Goal: Information Seeking & Learning: Learn about a topic

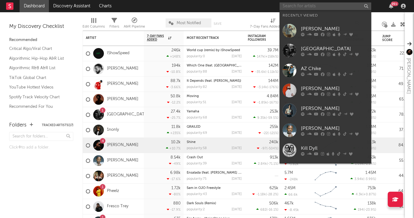
click at [322, 5] on input "text" at bounding box center [326, 6] width 92 height 8
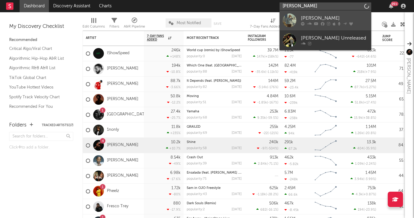
type input "[PERSON_NAME]"
click at [289, 20] on div at bounding box center [290, 20] width 14 height 14
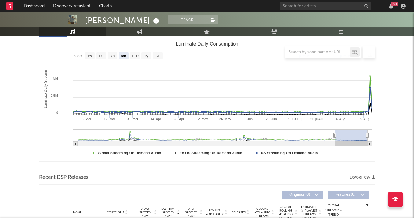
scroll to position [52, 0]
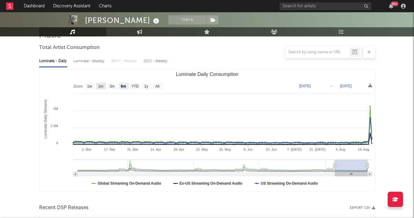
click at [103, 85] on text "1m" at bounding box center [100, 86] width 5 height 4
select select "1m"
type input "[DATE]"
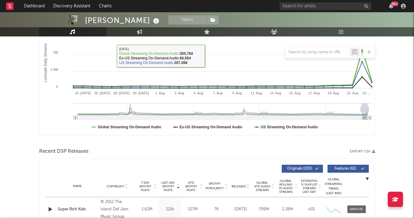
scroll to position [113, 0]
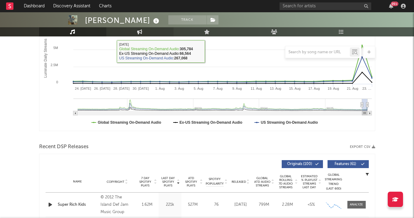
click at [130, 30] on link "Engagement" at bounding box center [139, 31] width 67 height 9
select select "1w"
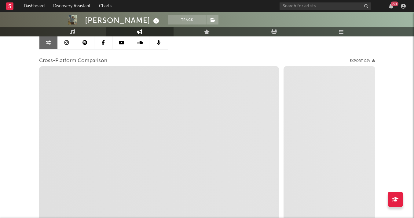
scroll to position [48, 0]
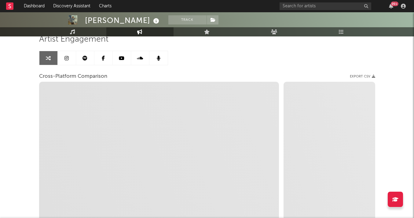
select select "1m"
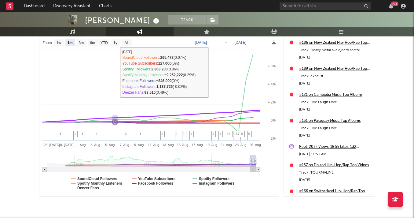
scroll to position [112, 0]
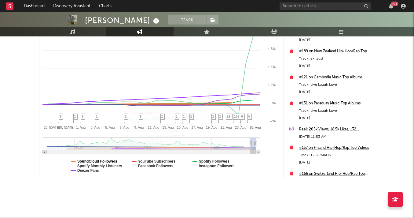
click at [101, 161] on text "SoundCloud Followers" at bounding box center [97, 161] width 40 height 4
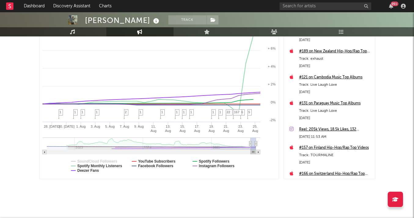
select select "1m"
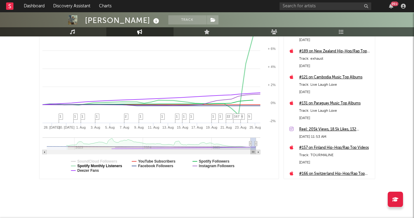
click at [102, 166] on text "Spotify Monthly Listeners" at bounding box center [99, 166] width 45 height 4
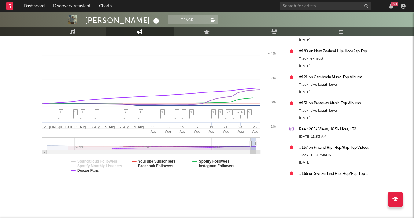
select select "1m"
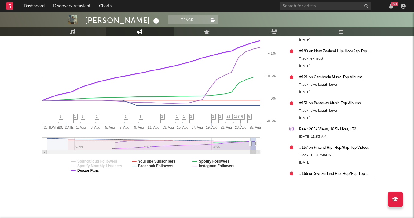
click at [97, 169] on text "Deezer Fans" at bounding box center [88, 170] width 22 height 4
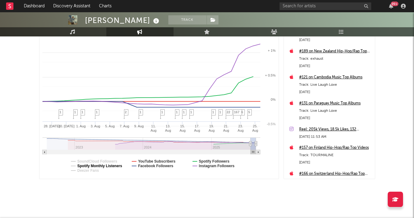
select select "1m"
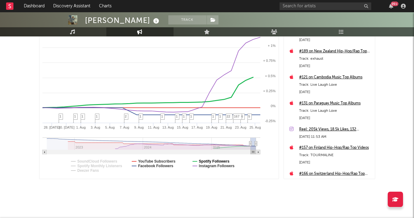
click at [202, 160] on text "Spotify Followers" at bounding box center [214, 161] width 31 height 4
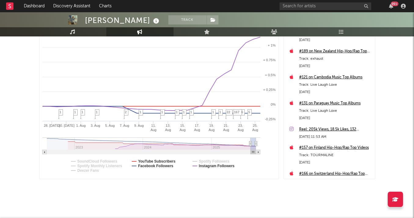
select select "1m"
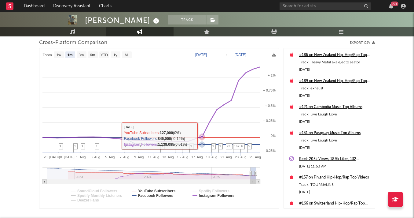
scroll to position [43, 0]
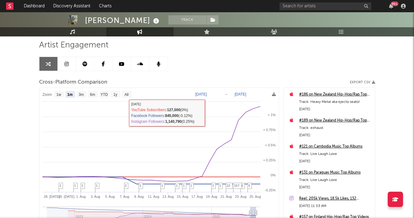
click at [207, 92] on text "[DATE]" at bounding box center [201, 94] width 12 height 4
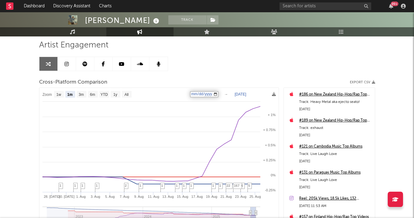
click at [218, 94] on input "[DATE]" at bounding box center [204, 94] width 28 height 6
type input "[DATE]"
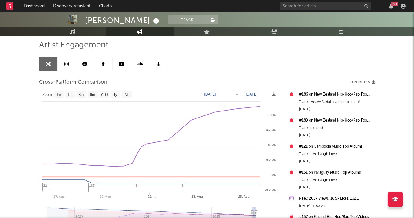
select select "1w"
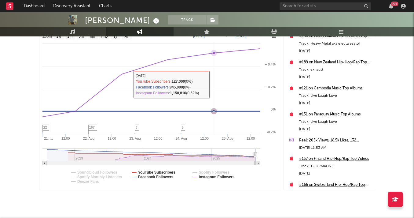
scroll to position [102, 0]
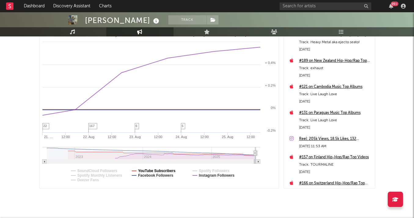
click at [154, 171] on text "YouTube Subscribers" at bounding box center [157, 170] width 38 height 4
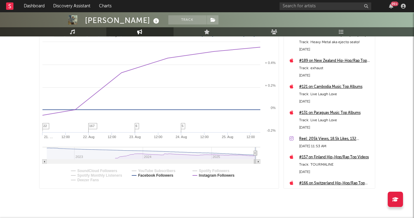
select select "1w"
click at [154, 171] on text "YouTube Subscribers" at bounding box center [157, 170] width 38 height 4
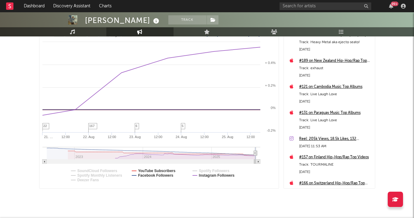
select select "1w"
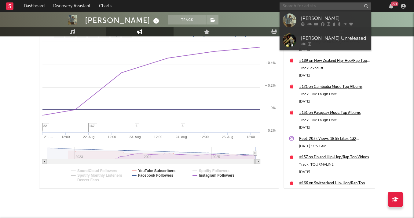
click at [301, 9] on input "text" at bounding box center [326, 6] width 92 height 8
type input "[GEOGRAPHIC_DATA]"
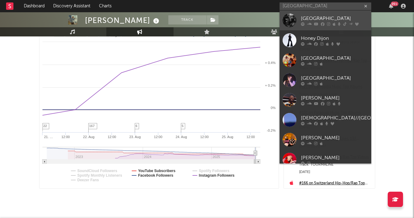
click at [293, 18] on div at bounding box center [290, 20] width 14 height 14
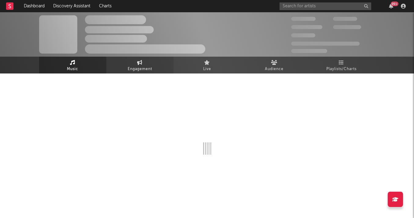
click at [138, 67] on span "Engagement" at bounding box center [140, 68] width 24 height 7
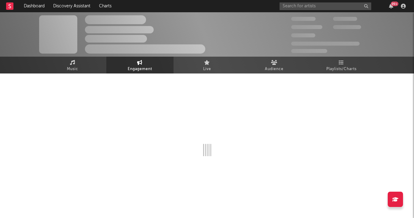
select select "1w"
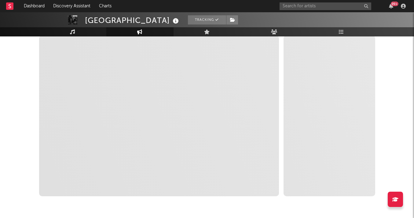
scroll to position [116, 0]
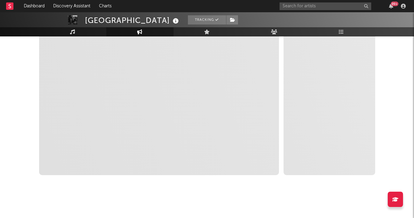
select select "1m"
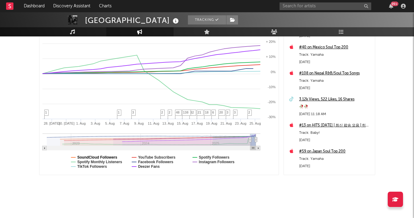
click at [101, 157] on text "SoundCloud Followers" at bounding box center [97, 157] width 40 height 4
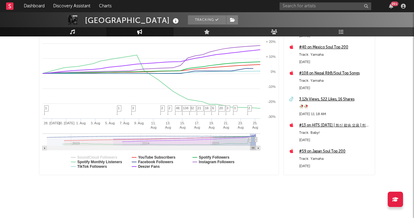
select select "1m"
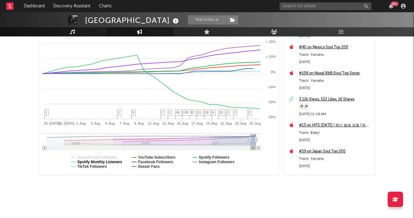
click at [101, 161] on text "Spotify Monthly Listeners" at bounding box center [99, 162] width 45 height 4
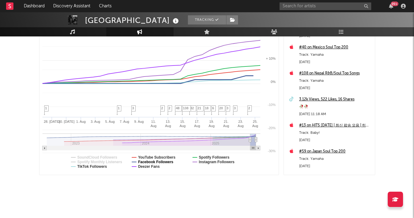
select select "1m"
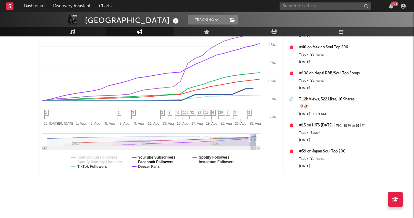
click at [159, 162] on text "Facebook Followers" at bounding box center [155, 162] width 35 height 4
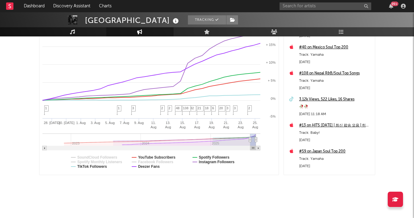
select select "1m"
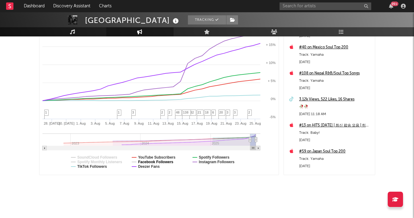
click at [154, 163] on text "Facebook Followers" at bounding box center [155, 162] width 35 height 4
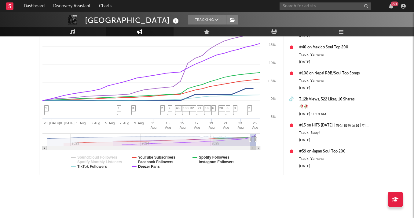
select select "1m"
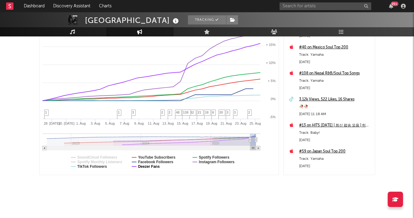
select select "1m"
click at [154, 167] on text "Deezer Fans" at bounding box center [149, 166] width 22 height 4
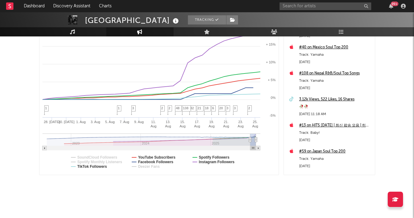
select select "1m"
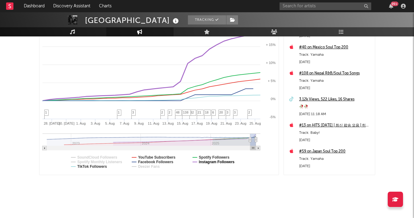
click at [206, 161] on text "Instagram Followers" at bounding box center [217, 162] width 36 height 4
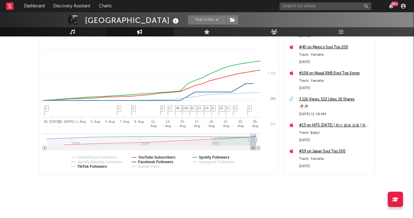
select select "1m"
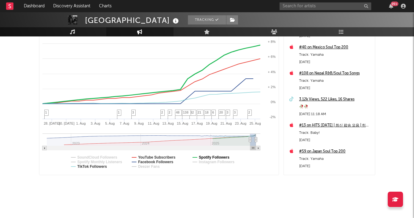
click at [203, 155] on text "Spotify Followers" at bounding box center [214, 157] width 31 height 4
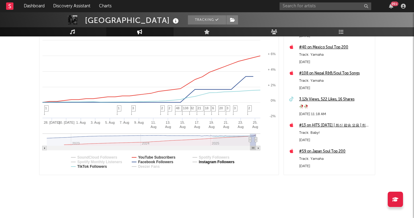
select select "1m"
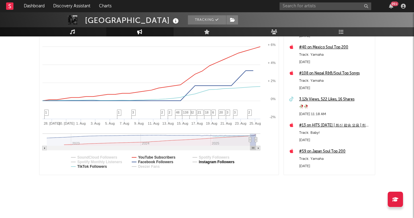
click at [202, 161] on text "Instagram Followers" at bounding box center [217, 162] width 36 height 4
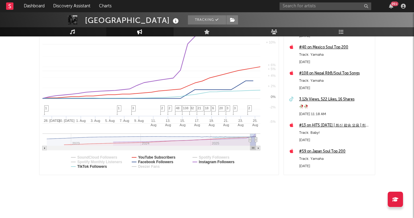
select select "1m"
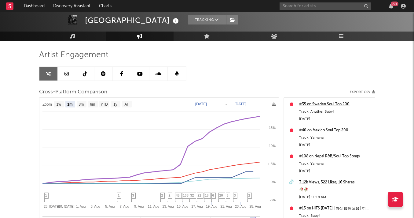
scroll to position [6, 0]
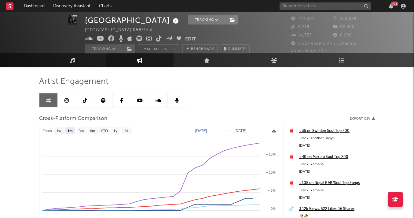
click at [207, 132] on text "[DATE]" at bounding box center [201, 130] width 12 height 4
click at [218, 131] on input "[DATE]" at bounding box center [204, 131] width 28 height 6
type input "[DATE]"
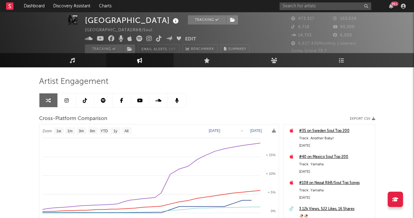
select select "1w"
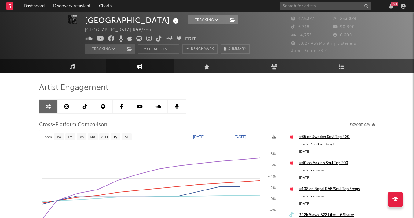
select select "1w"
